Goal: Task Accomplishment & Management: Use online tool/utility

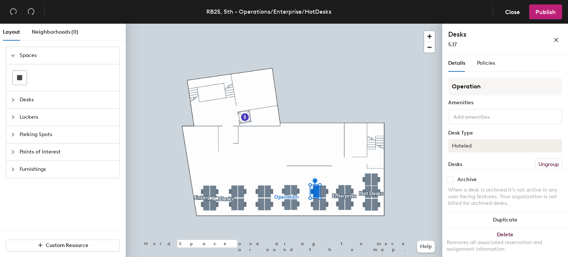
click at [489, 143] on button "Hoteled" at bounding box center [505, 145] width 114 height 13
click at [470, 169] on div "Assigned" at bounding box center [486, 168] width 74 height 11
click at [546, 13] on span "Publish" at bounding box center [546, 12] width 20 height 7
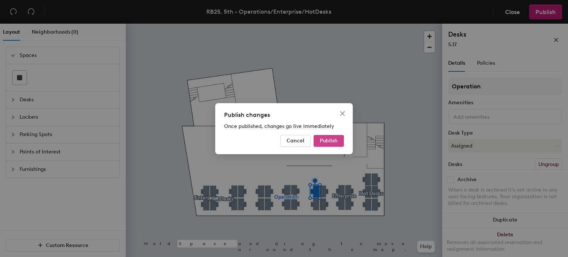
click at [333, 142] on span "Publish" at bounding box center [329, 141] width 18 height 6
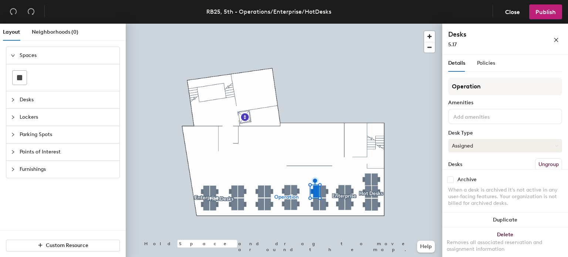
click at [482, 143] on button "Assigned" at bounding box center [505, 145] width 114 height 13
click at [478, 191] on div "Hoteled" at bounding box center [486, 190] width 74 height 11
click at [546, 11] on span "Publish" at bounding box center [546, 12] width 20 height 7
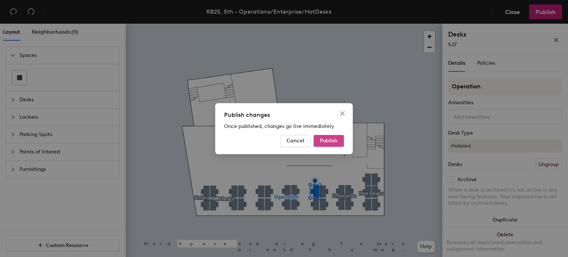
click at [334, 142] on span "Publish" at bounding box center [329, 141] width 18 height 6
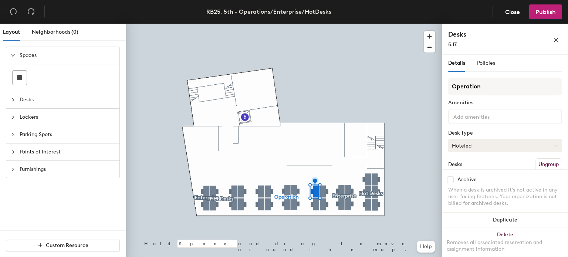
click at [482, 146] on button "Hoteled" at bounding box center [505, 145] width 114 height 13
click at [423, 24] on div at bounding box center [284, 24] width 317 height 0
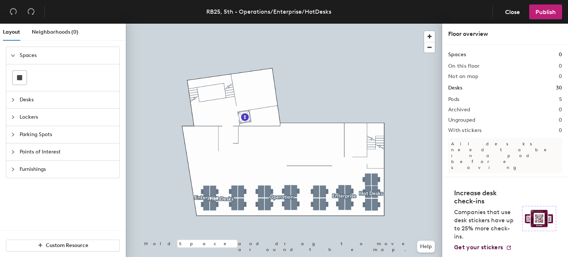
click at [429, 24] on div at bounding box center [284, 24] width 317 height 0
click at [541, 10] on span "Publish" at bounding box center [546, 12] width 20 height 7
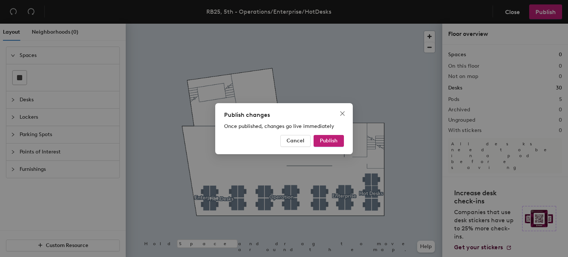
click at [174, 196] on div "Publish changes Once published, changes go live immediately Cancel Publish" at bounding box center [284, 128] width 568 height 257
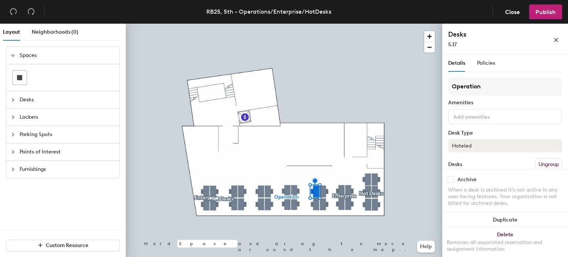
click at [511, 146] on button "Hoteled" at bounding box center [505, 145] width 114 height 13
